Goal: Task Accomplishment & Management: Manage account settings

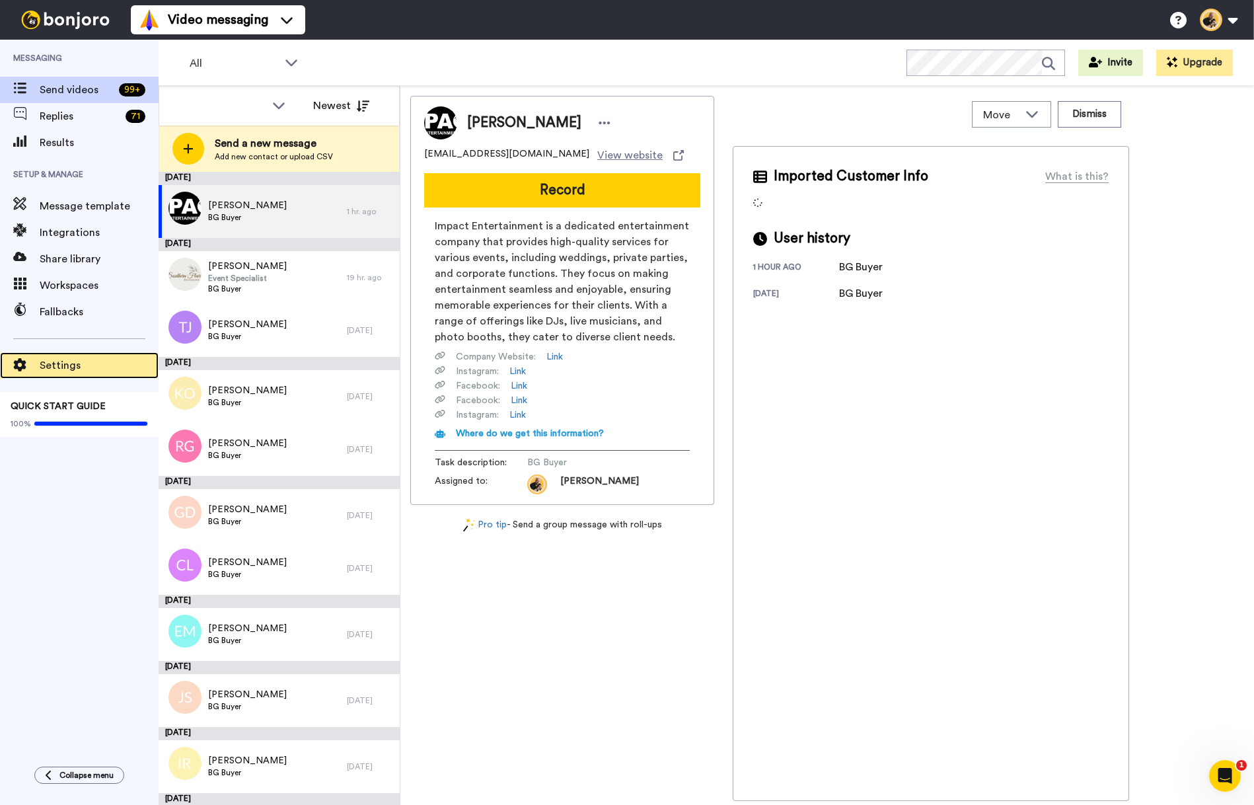
click at [72, 359] on span "Settings" at bounding box center [99, 366] width 119 height 16
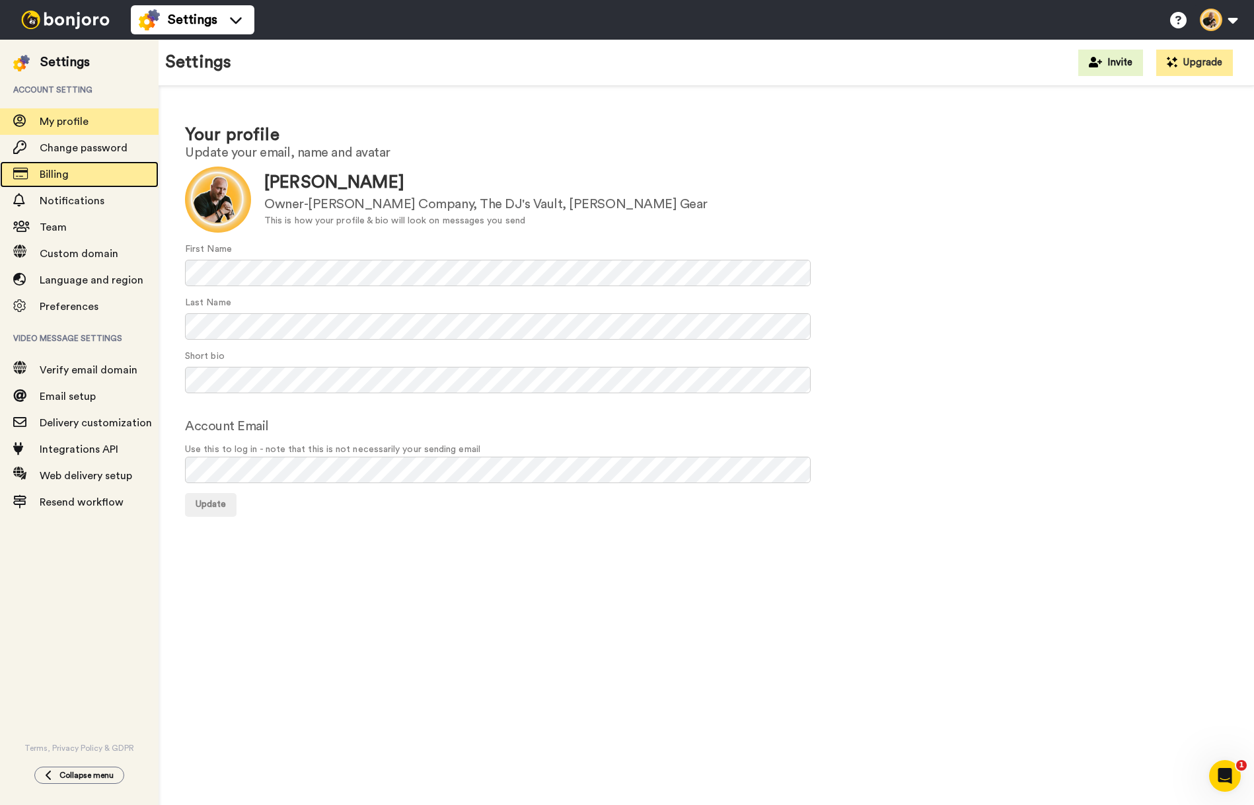
click at [77, 176] on span "Billing" at bounding box center [99, 175] width 119 height 16
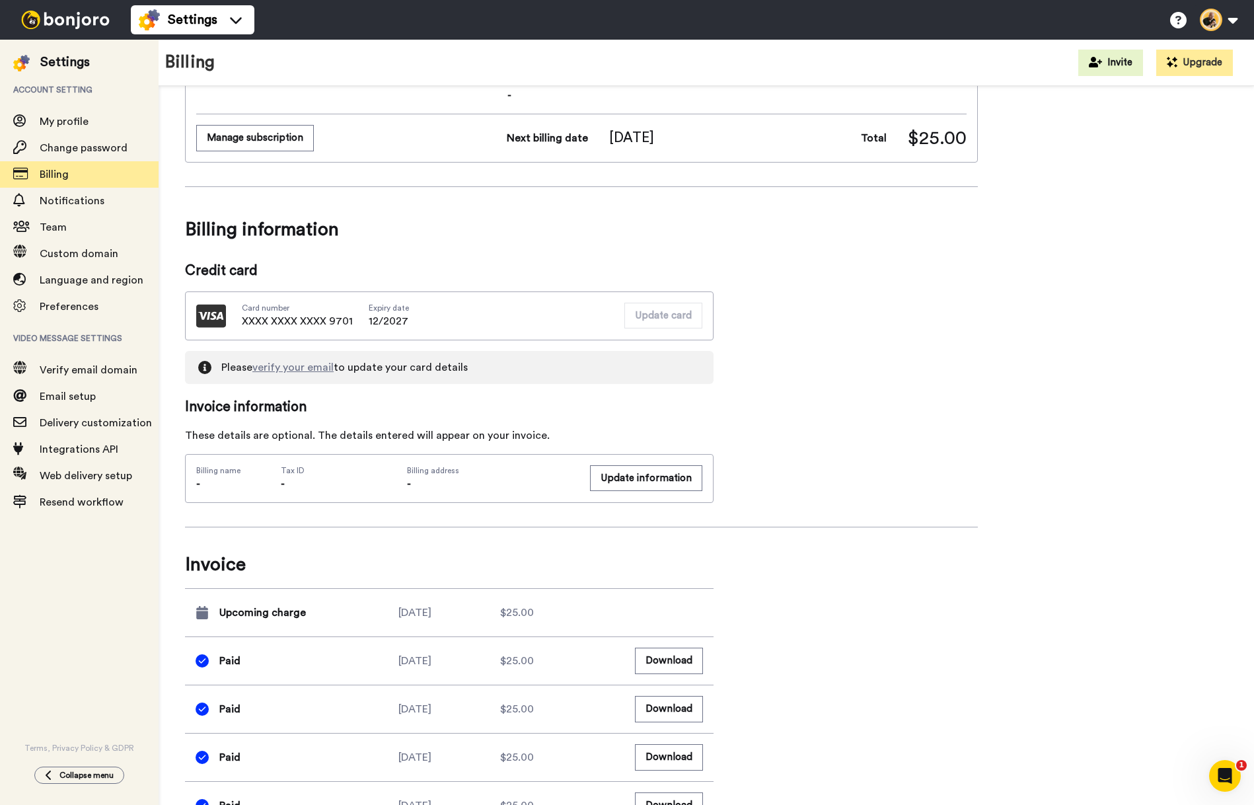
scroll to position [183, 0]
click at [315, 369] on link "verify your email" at bounding box center [292, 366] width 81 height 11
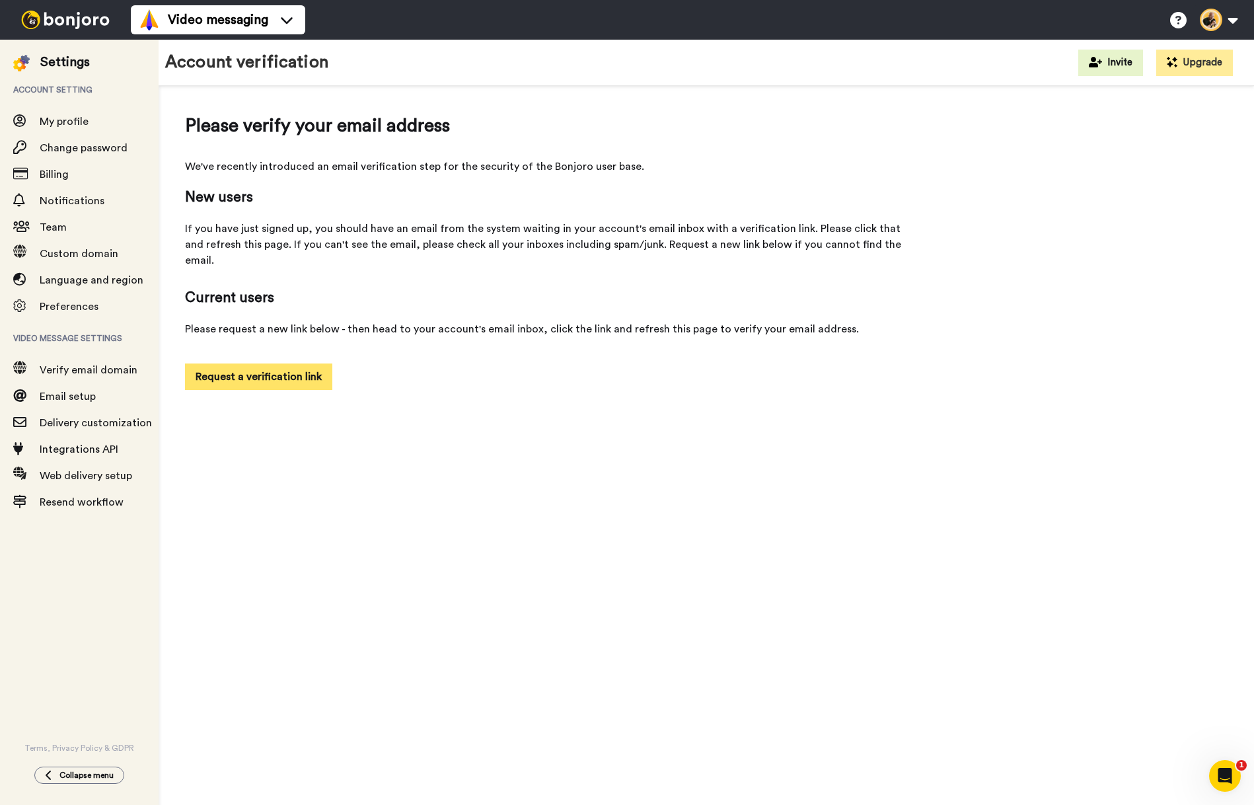
click at [287, 364] on button "Request a verification link" at bounding box center [258, 377] width 147 height 26
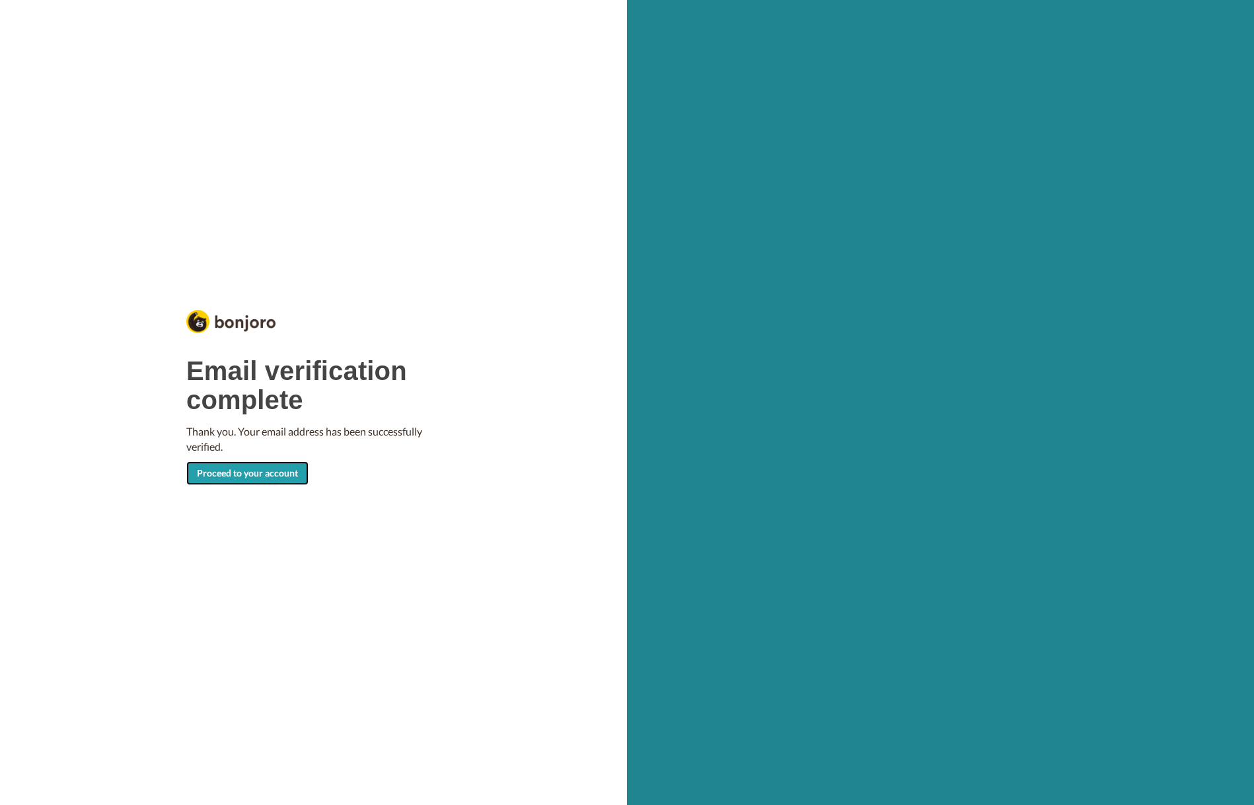
click at [255, 471] on link "Proceed to your account" at bounding box center [247, 473] width 122 height 24
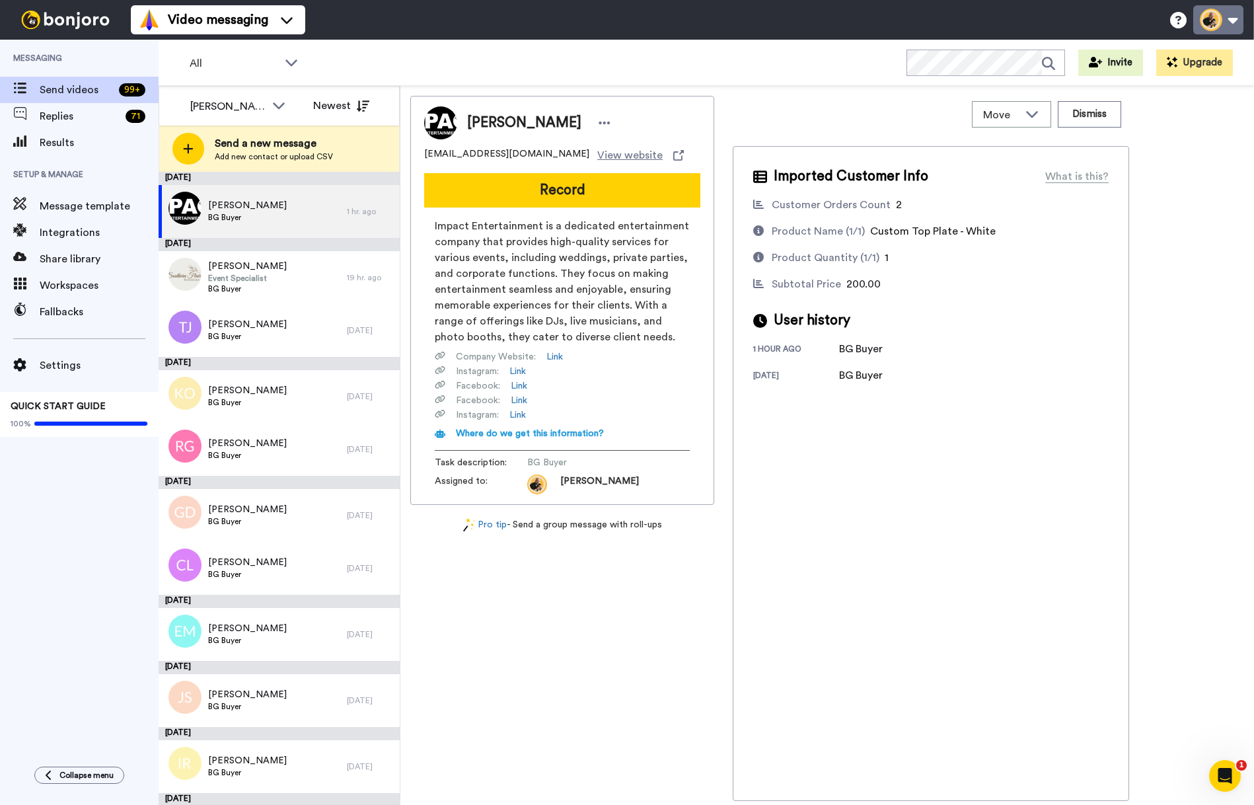
click at [1235, 19] on button at bounding box center [1219, 19] width 50 height 29
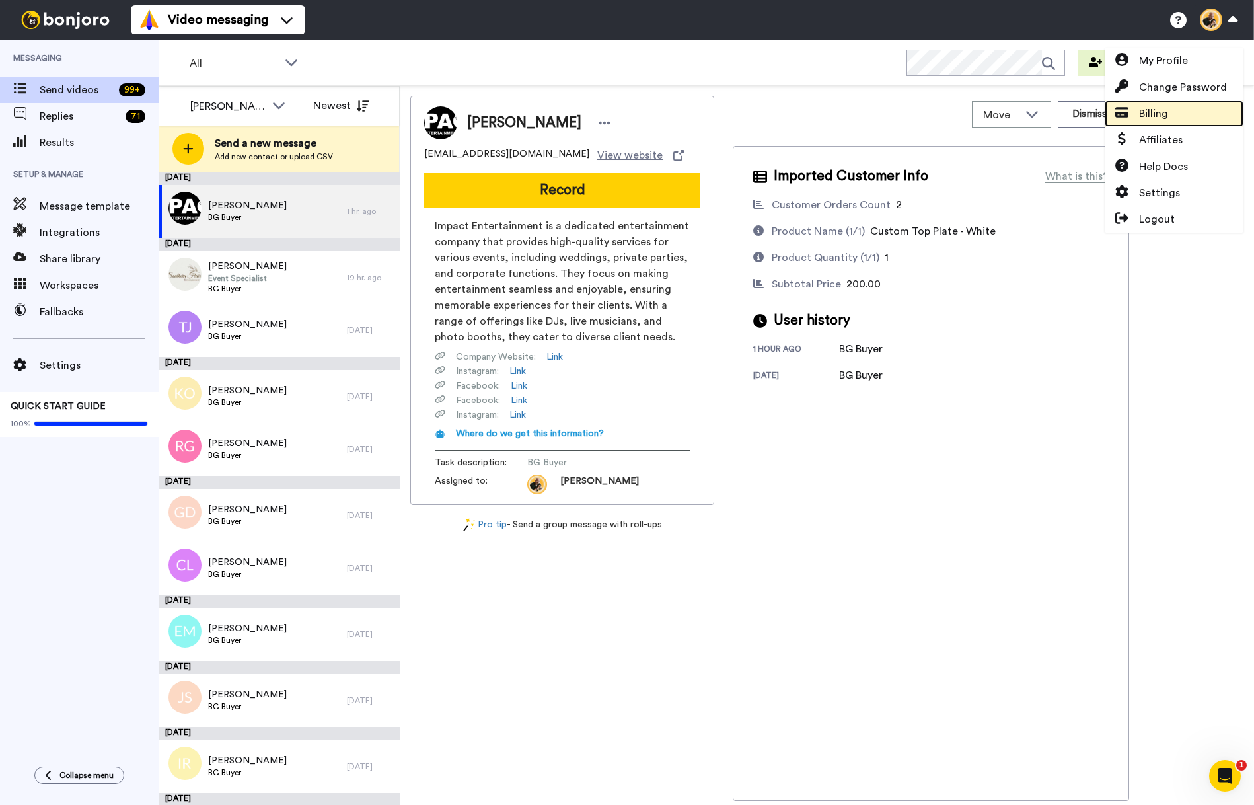
click at [1163, 114] on span "Billing" at bounding box center [1153, 114] width 29 height 16
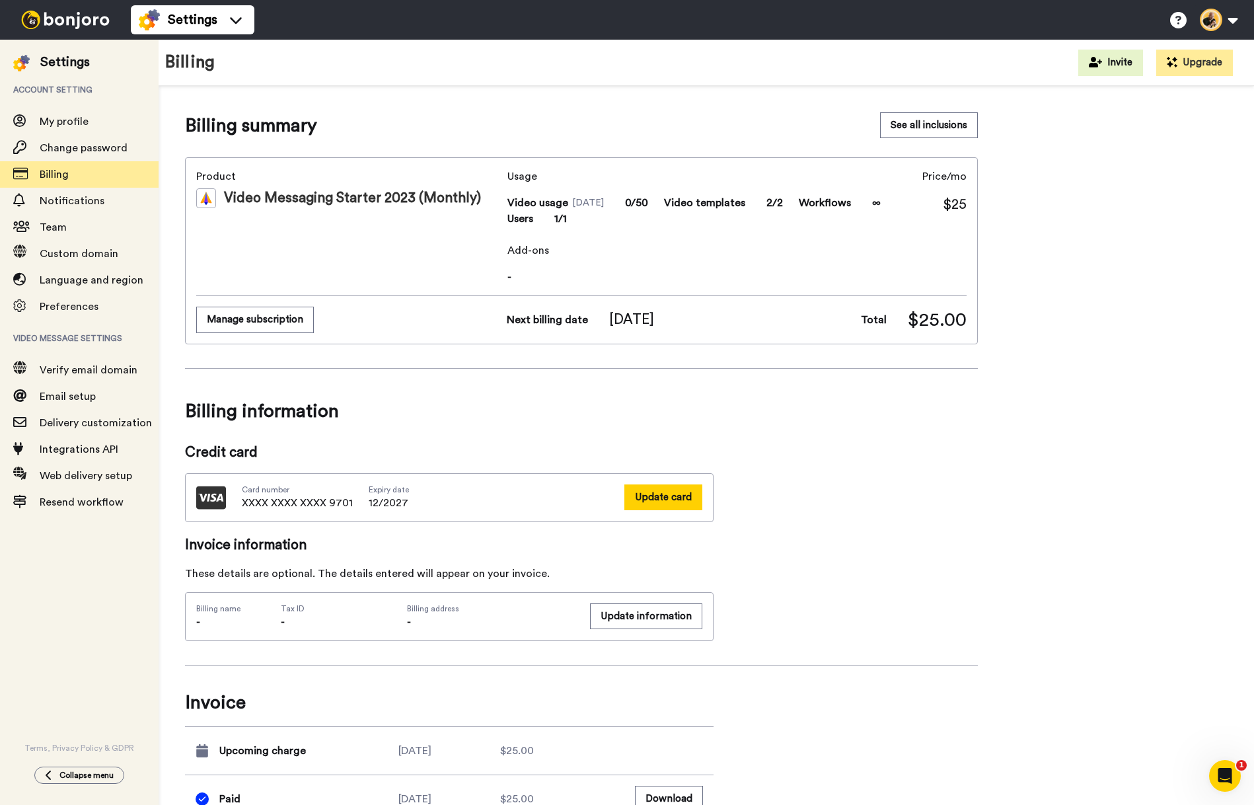
click at [648, 495] on button "Update card" at bounding box center [664, 497] width 78 height 26
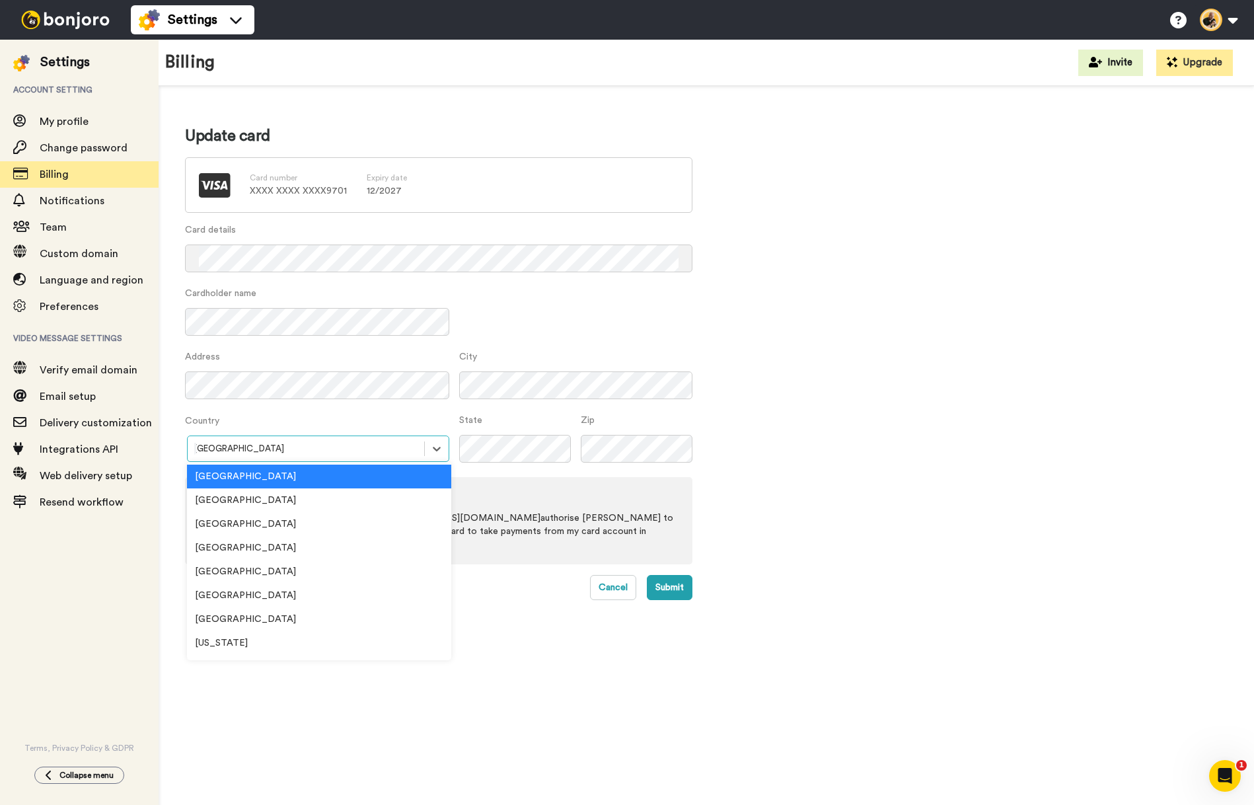
click at [358, 446] on div at bounding box center [305, 448] width 223 height 15
click at [323, 521] on div "[GEOGRAPHIC_DATA]" at bounding box center [319, 524] width 264 height 24
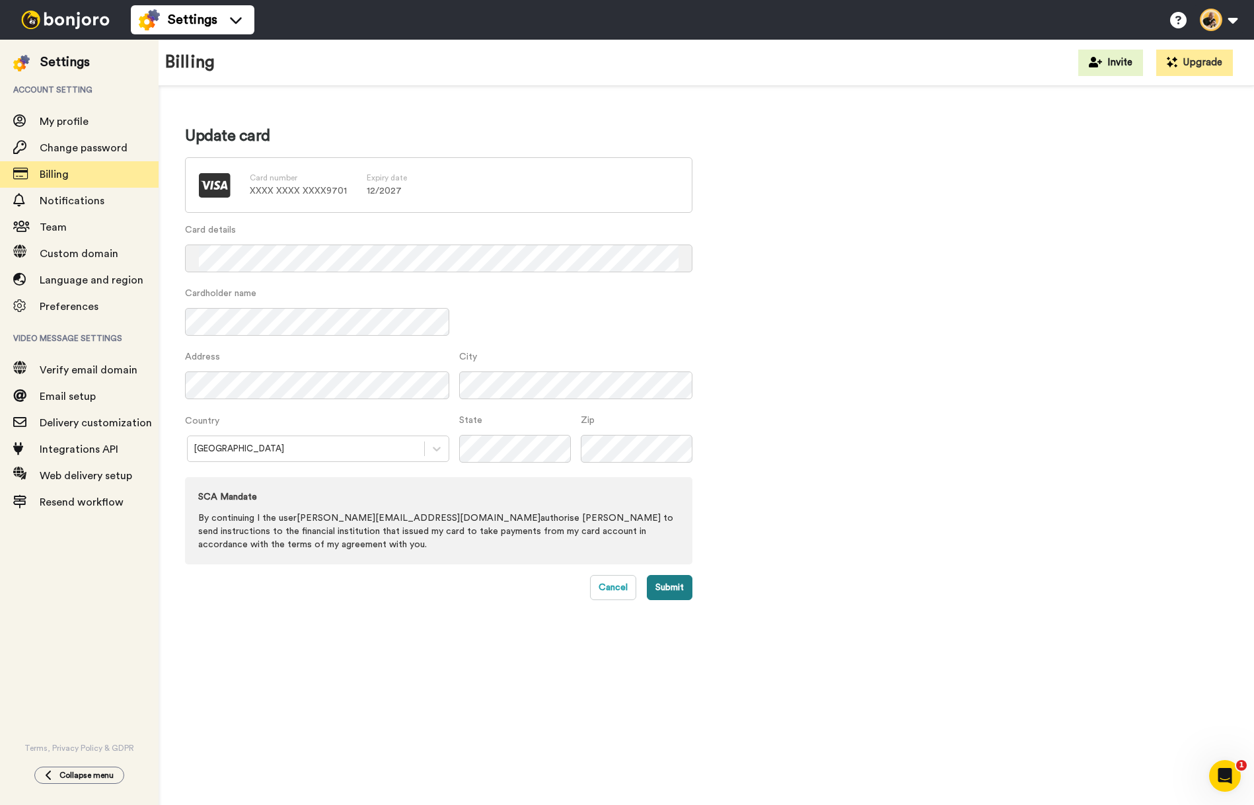
click at [660, 586] on button "Submit" at bounding box center [670, 587] width 46 height 25
